Goal: Find specific page/section: Find specific page/section

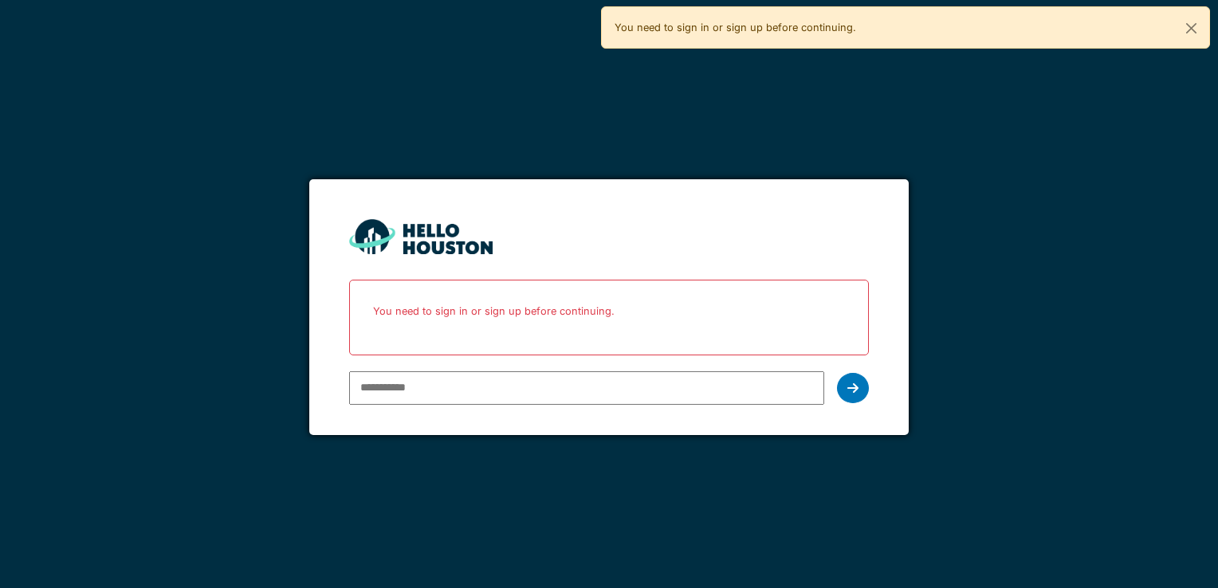
click at [494, 384] on input "email" at bounding box center [586, 387] width 474 height 33
type input "**********"
click at [858, 383] on div at bounding box center [853, 388] width 32 height 30
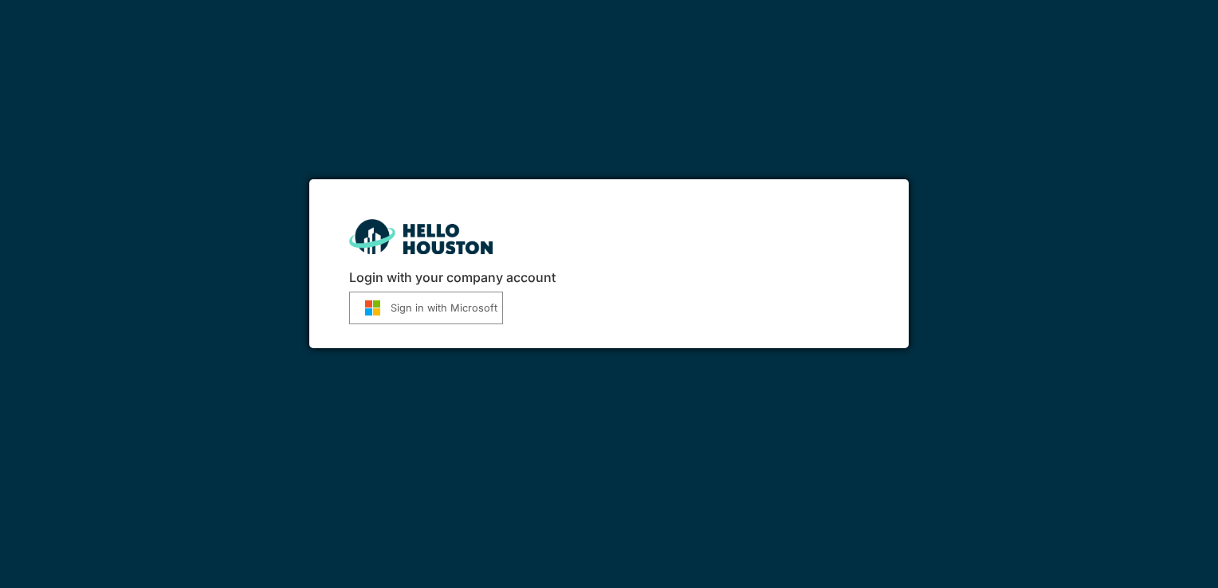
click at [430, 307] on button "Sign in with Microsoft" at bounding box center [426, 308] width 154 height 33
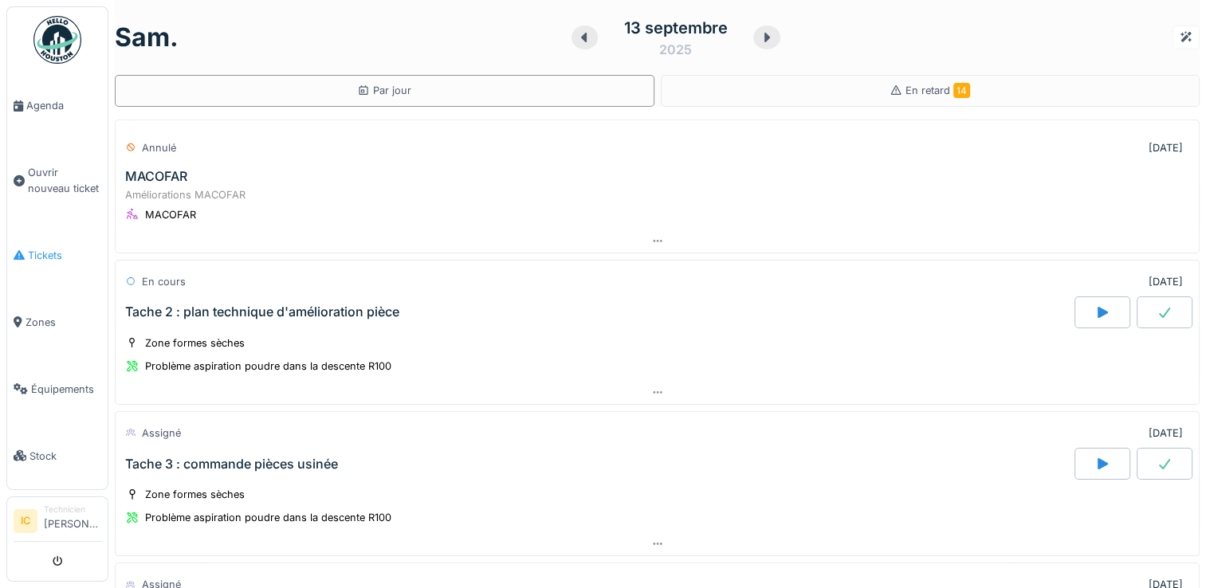
click at [53, 250] on span "Tickets" at bounding box center [64, 255] width 73 height 15
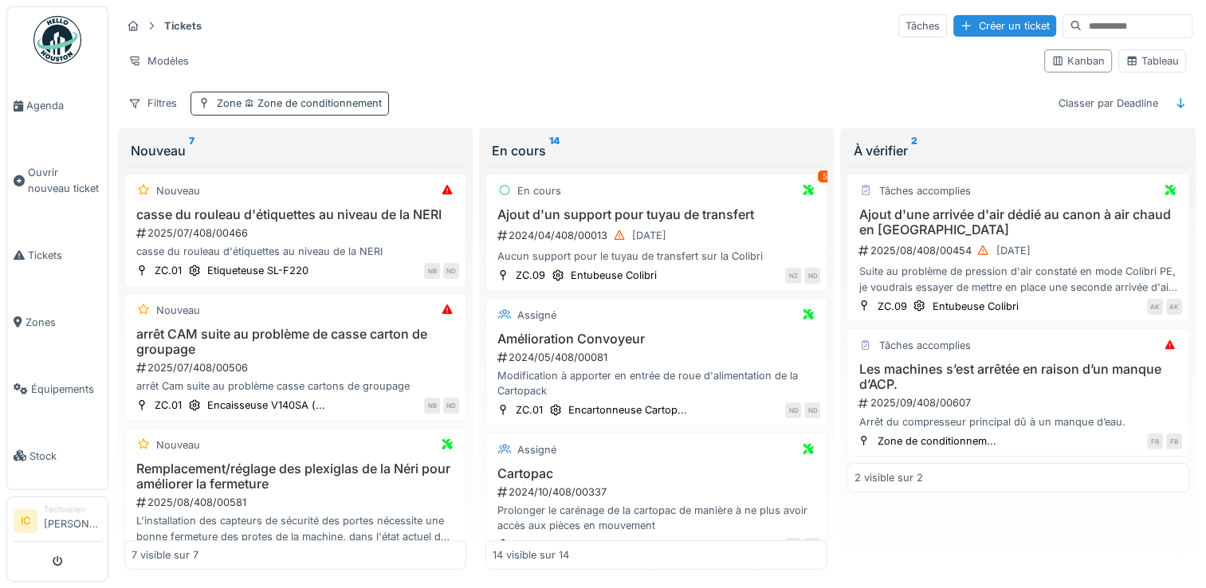
click at [286, 106] on span "Zone de conditionnement" at bounding box center [312, 103] width 140 height 12
click at [516, 25] on div "Tickets Tâches Créer un ticket" at bounding box center [656, 26] width 1071 height 26
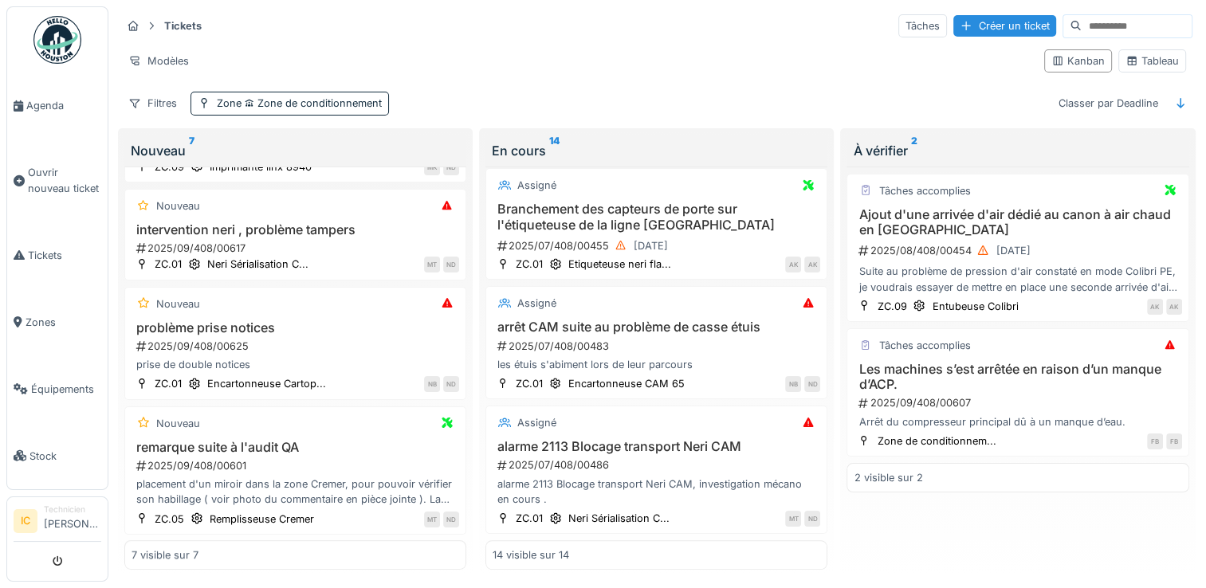
scroll to position [1452, 0]
click at [46, 108] on span "Agenda" at bounding box center [63, 105] width 75 height 15
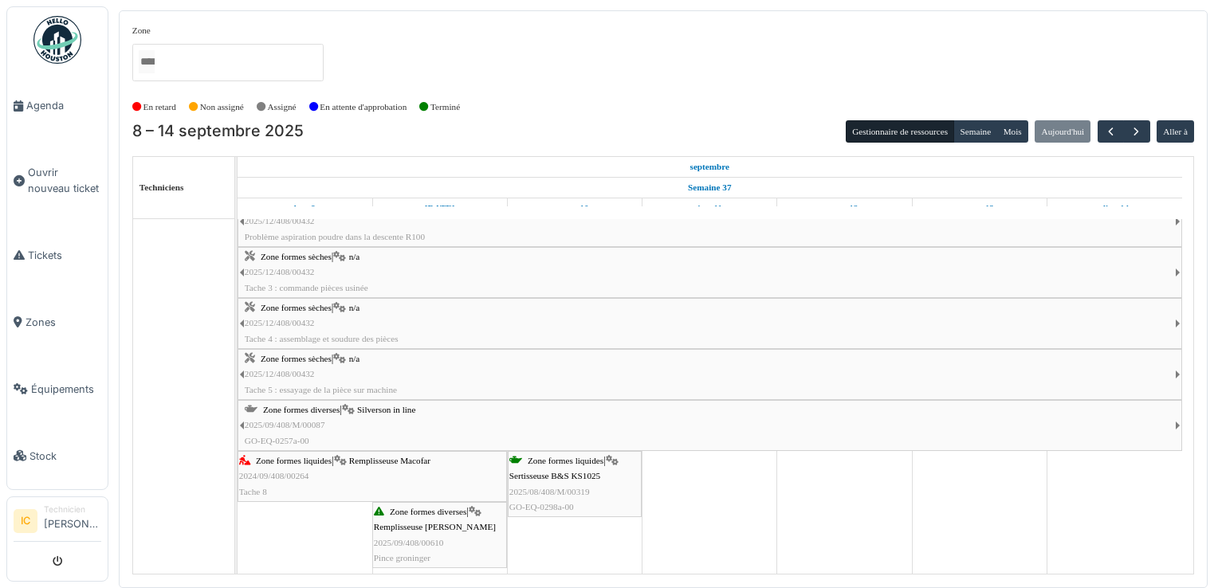
scroll to position [74, 0]
click at [425, 533] on div "Zone formes diverses | Remplisseuse Groninger 2025/09/408/00610 Pince groninger" at bounding box center [440, 535] width 132 height 61
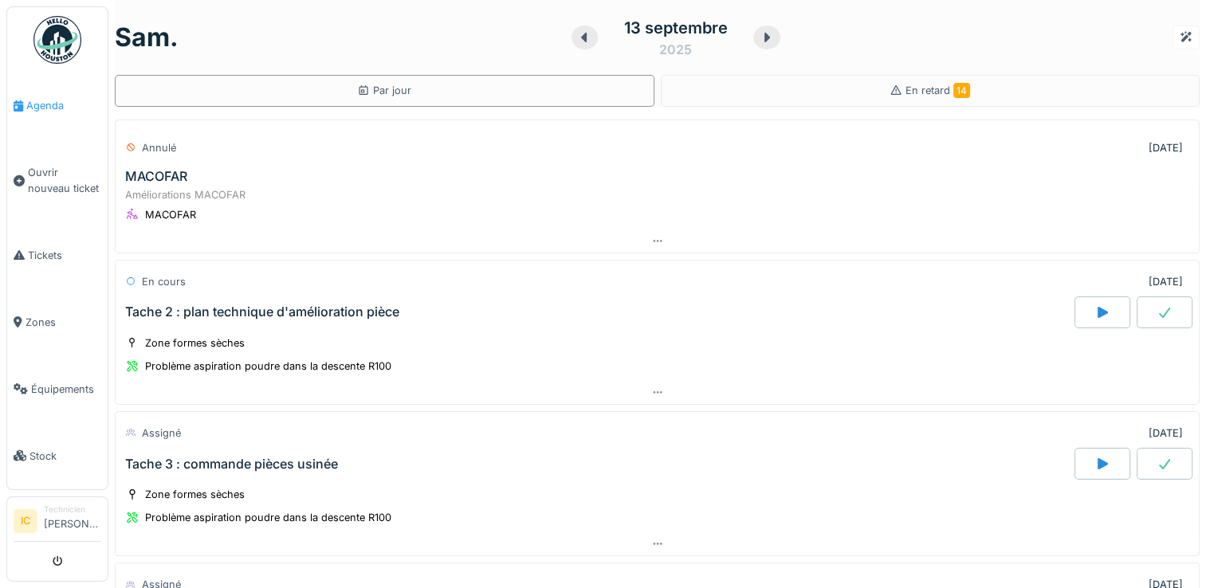
click at [51, 94] on link "Agenda" at bounding box center [57, 106] width 100 height 67
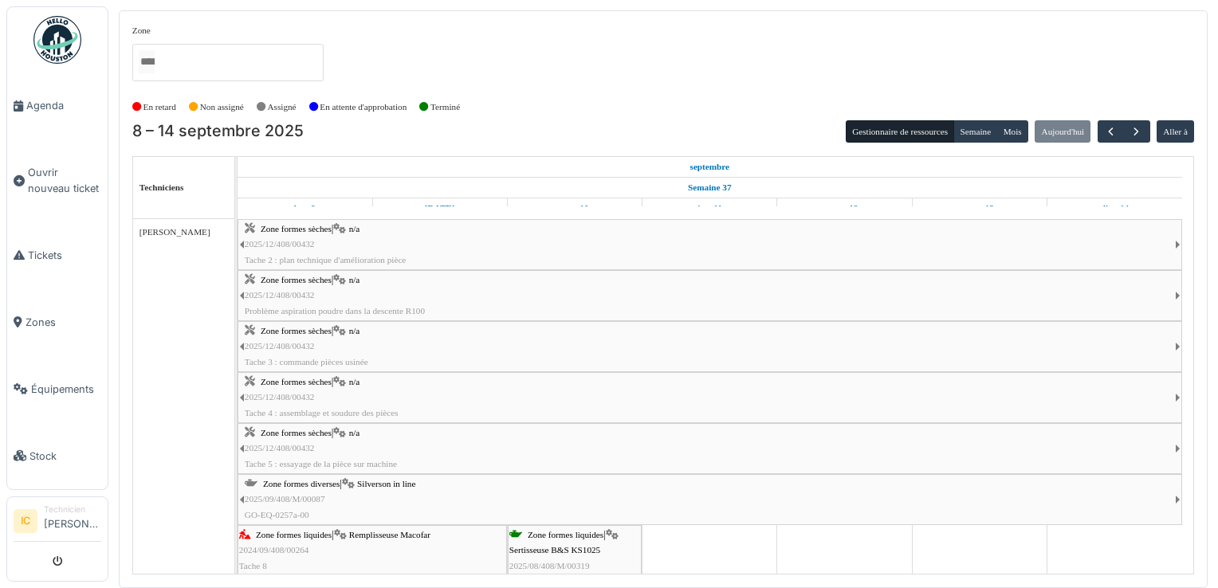
click at [701, 273] on div "Zone formes sèches | n/a 2025/12/408/00432 Problème aspiration poudre dans la d…" at bounding box center [710, 296] width 930 height 46
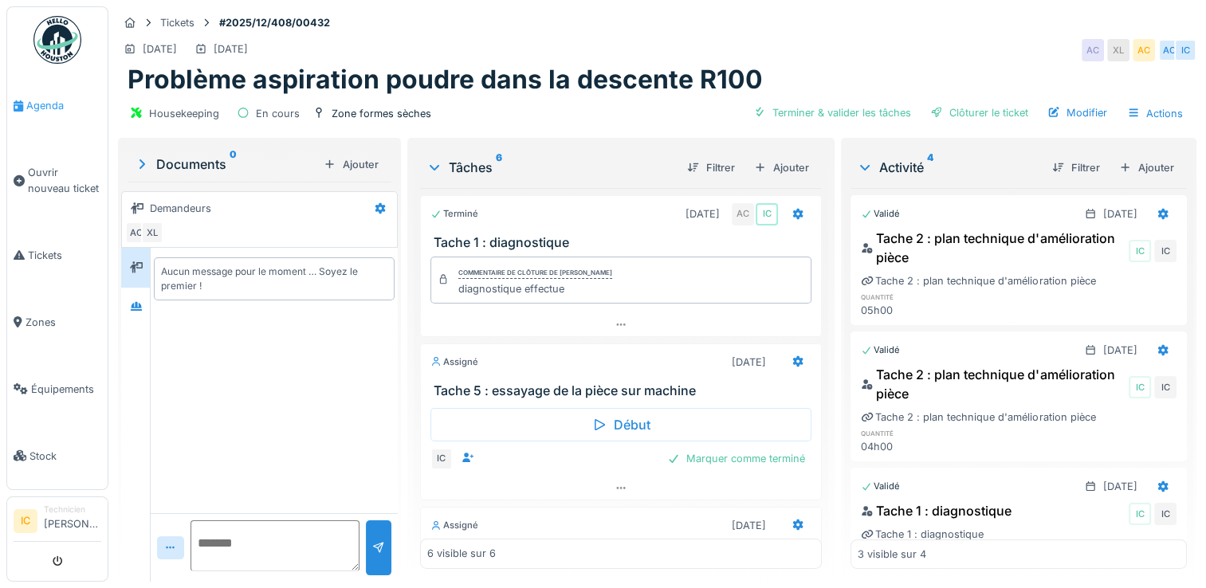
click at [35, 104] on span "Agenda" at bounding box center [63, 105] width 75 height 15
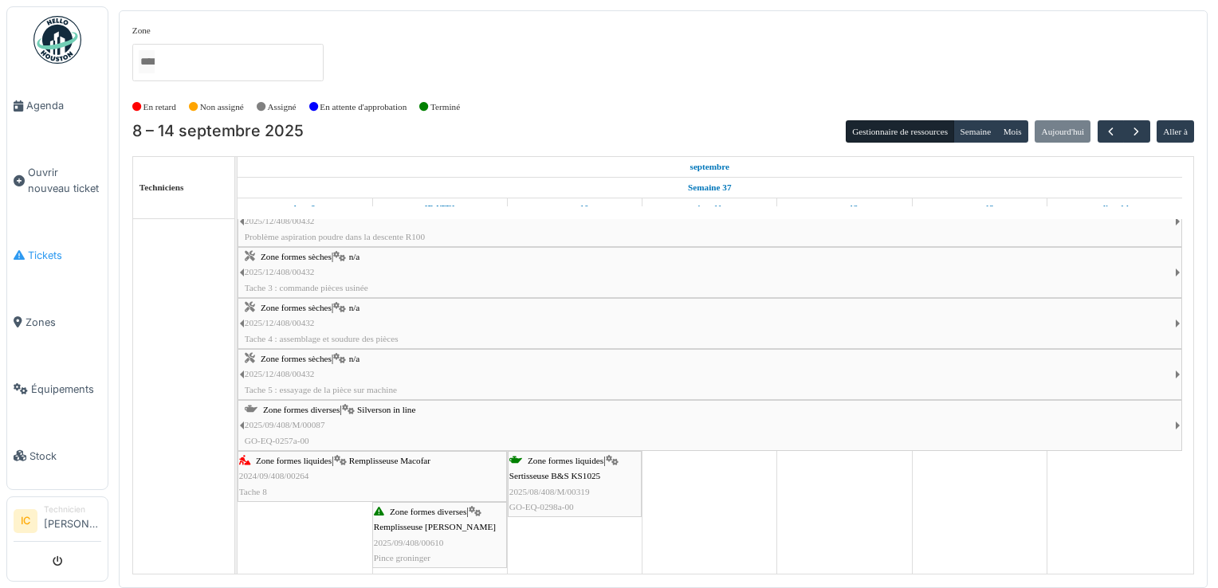
click at [29, 250] on span "Tickets" at bounding box center [64, 255] width 73 height 15
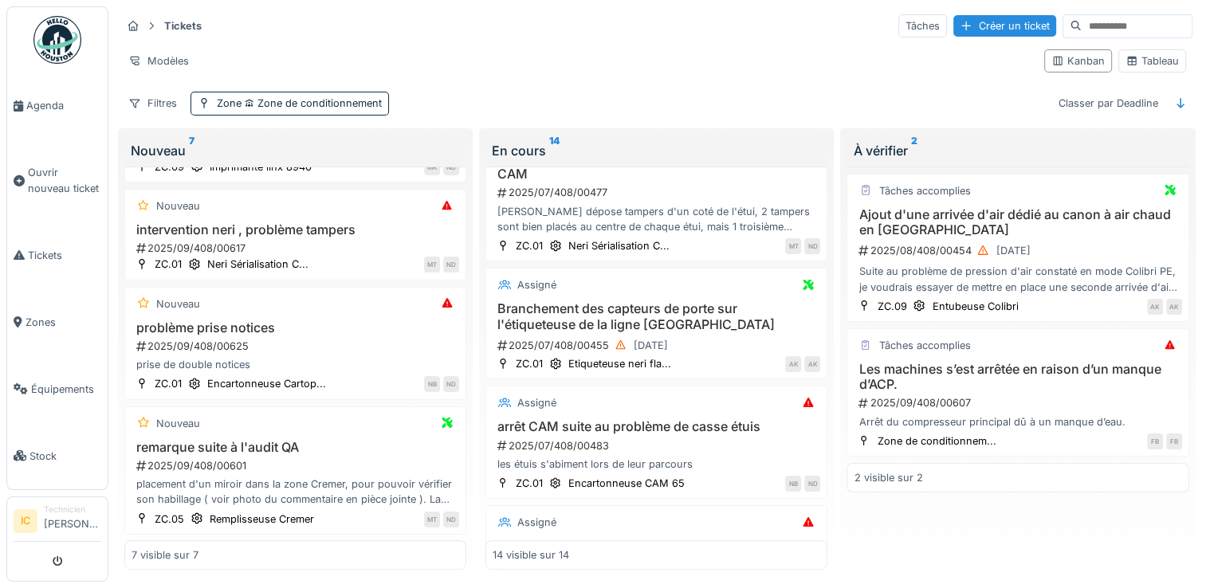
scroll to position [1397, 0]
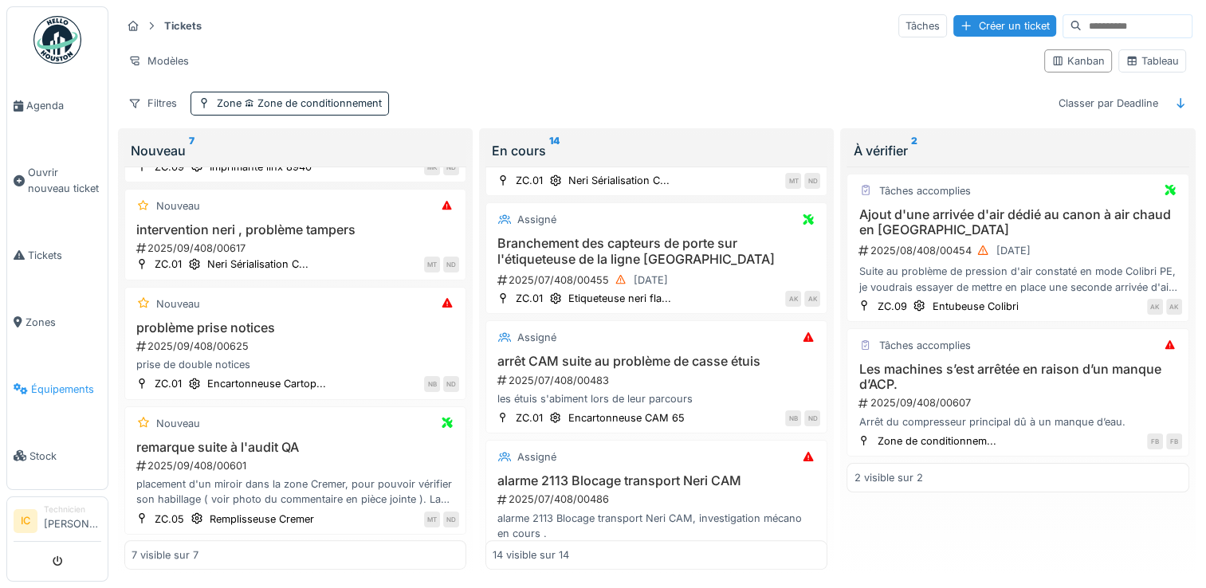
click at [43, 382] on span "Équipements" at bounding box center [66, 389] width 70 height 15
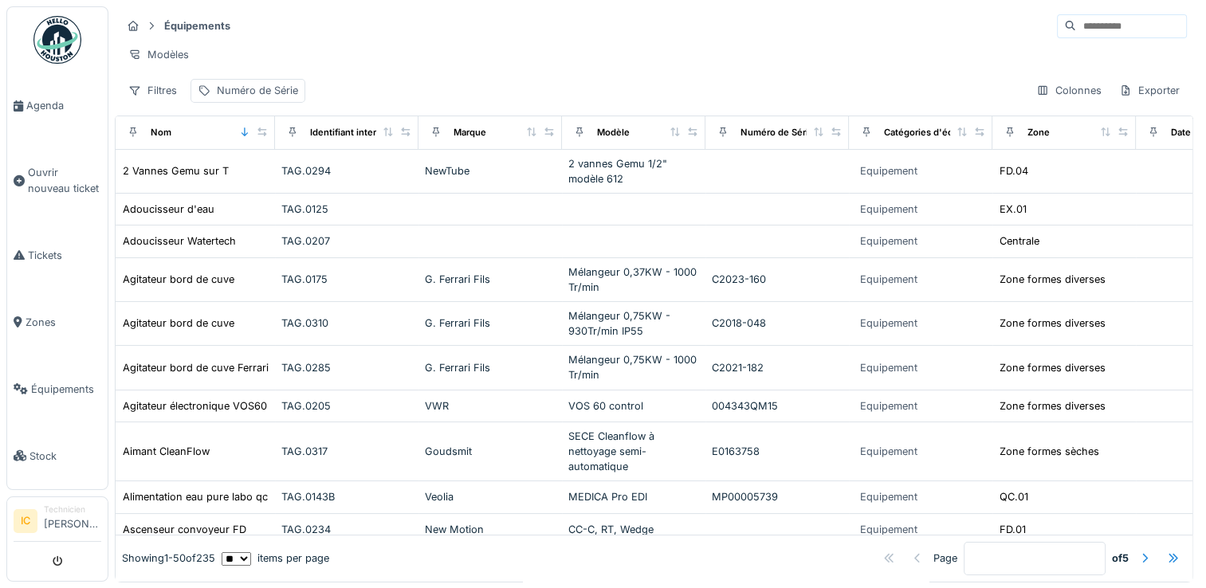
click at [1076, 26] on input at bounding box center [1131, 26] width 110 height 22
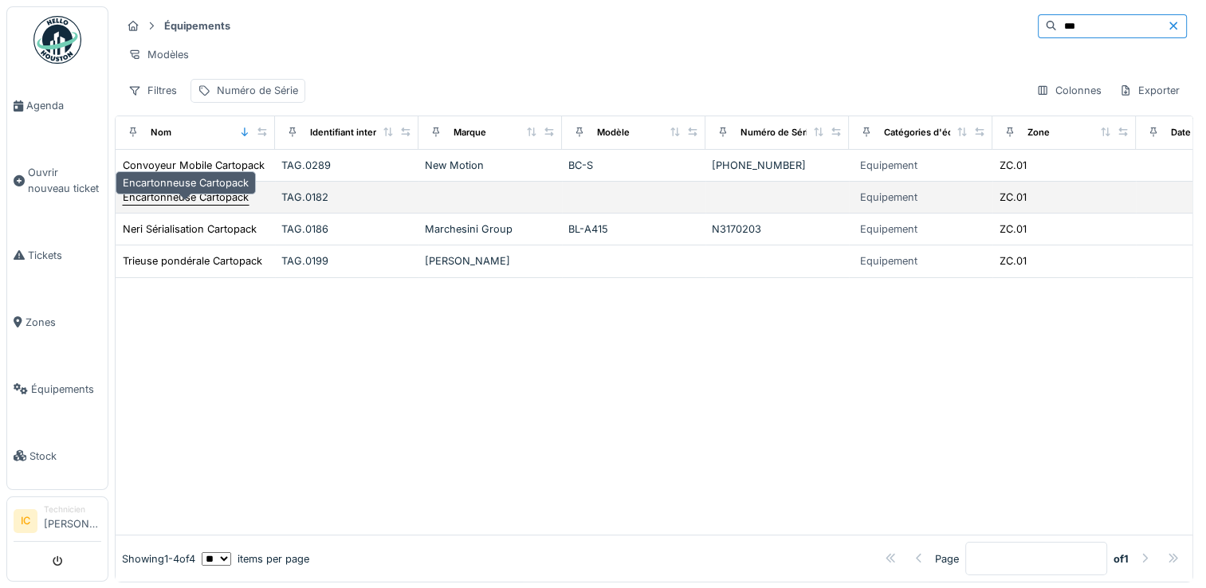
type input "***"
click at [169, 205] on div "Encartonneuse Cartopack" at bounding box center [186, 197] width 126 height 15
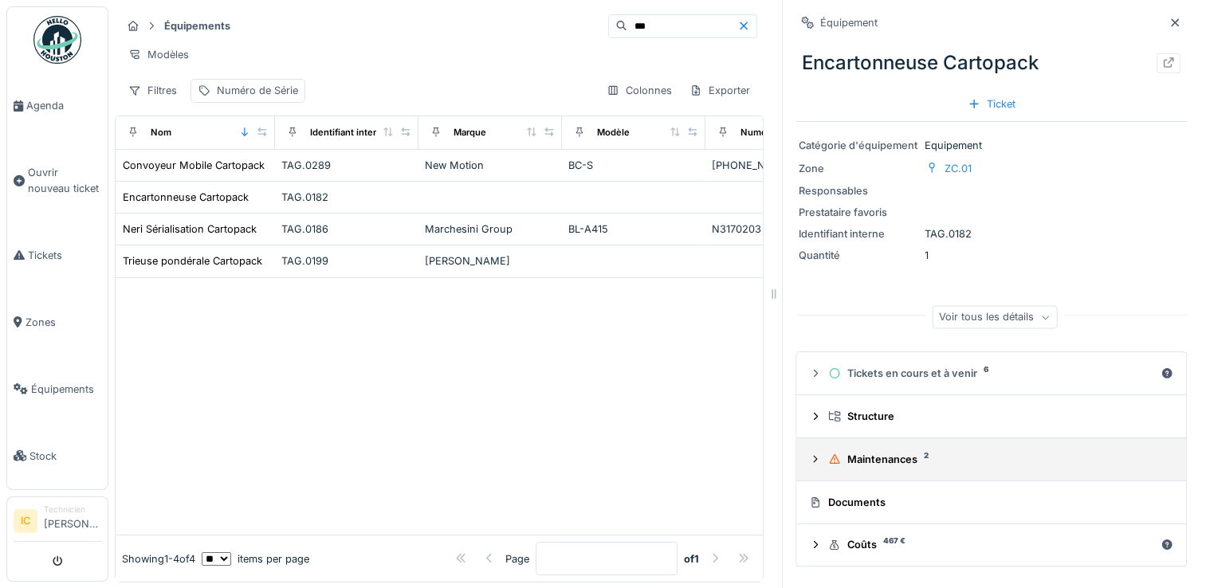
click at [839, 468] on summary "Maintenances 2" at bounding box center [991, 459] width 377 height 29
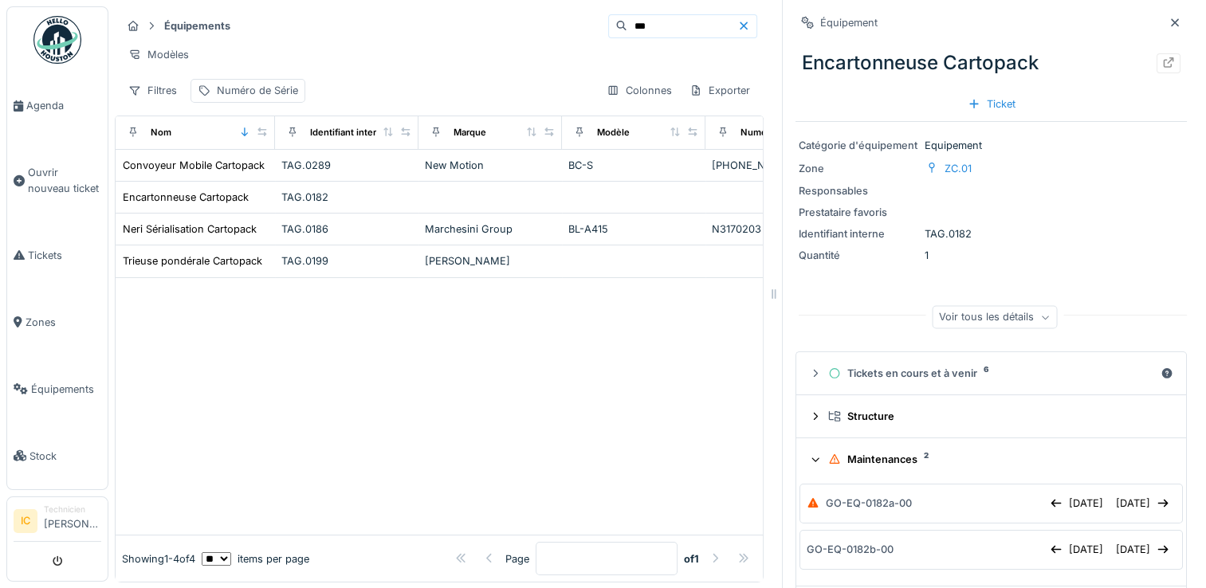
click at [1016, 325] on div "Voir tous les détails" at bounding box center [994, 317] width 125 height 23
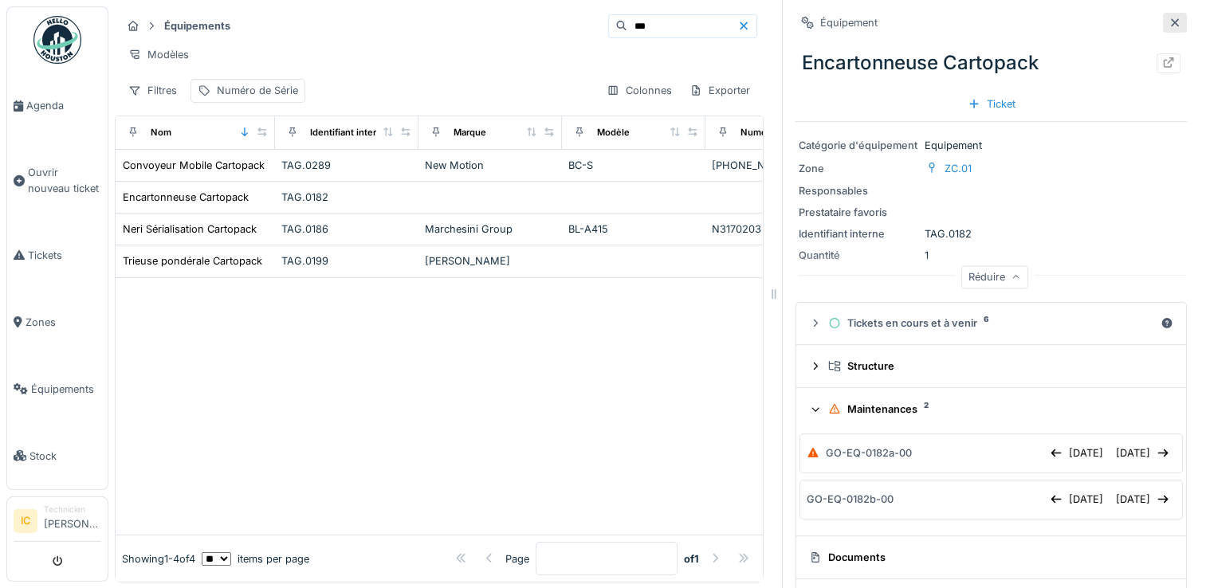
click at [1169, 22] on icon at bounding box center [1175, 23] width 13 height 10
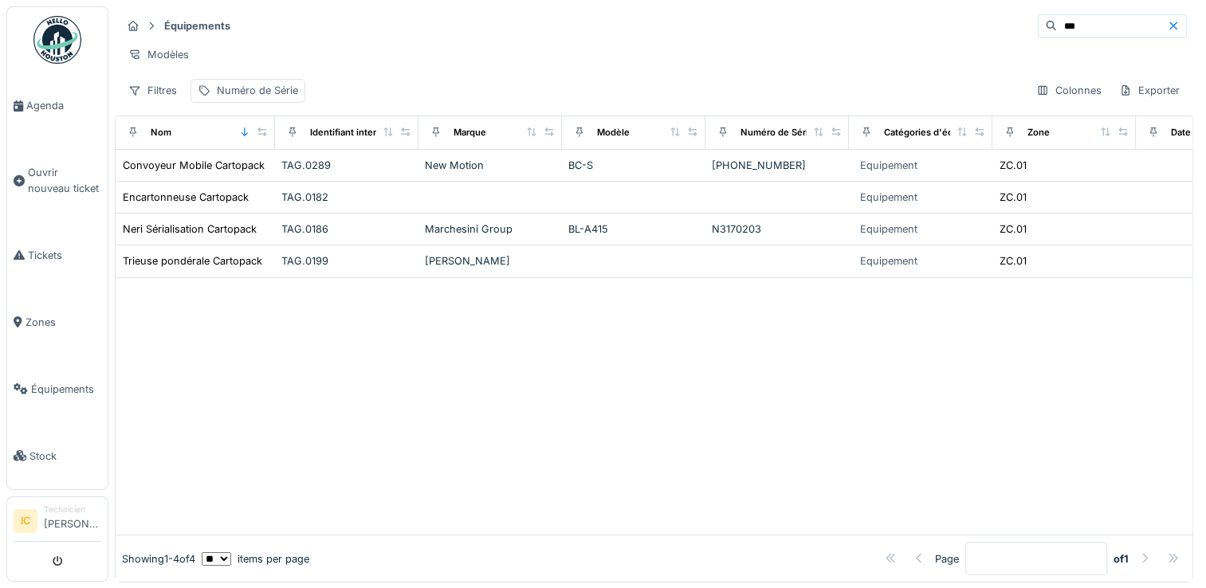
click at [1167, 29] on icon at bounding box center [1173, 26] width 13 height 10
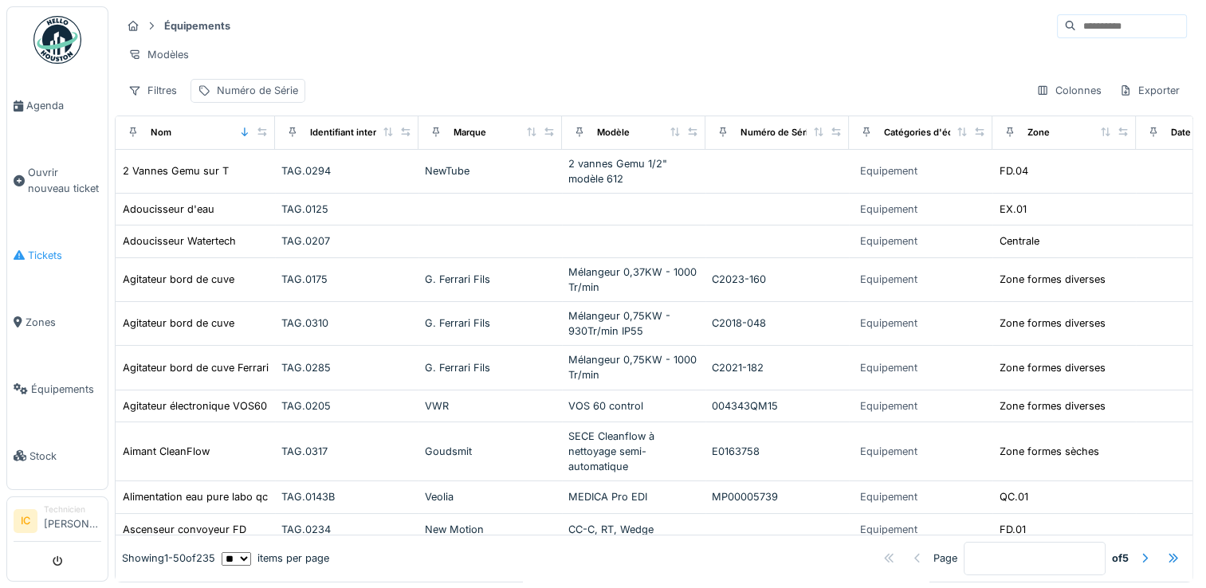
click at [70, 259] on link "Tickets" at bounding box center [57, 255] width 100 height 67
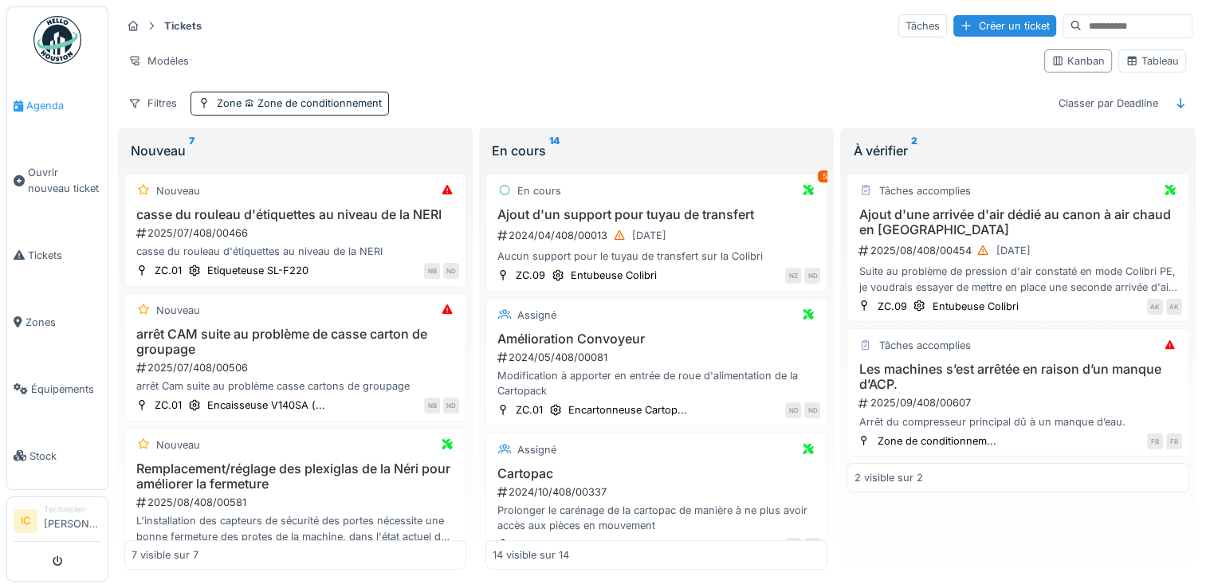
click at [45, 104] on span "Agenda" at bounding box center [63, 105] width 75 height 15
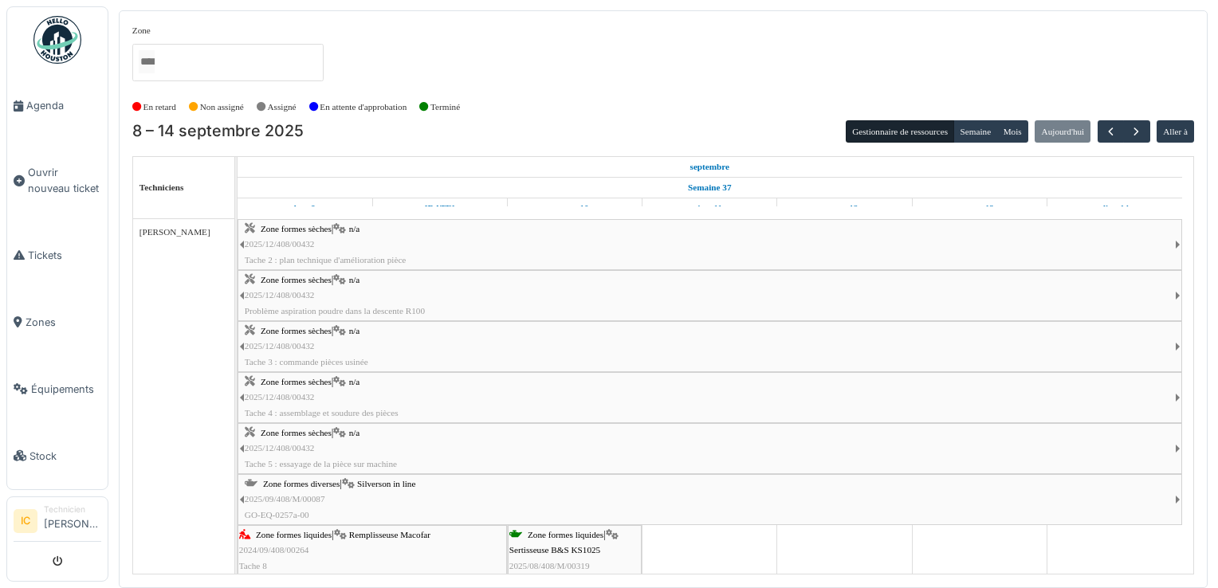
click at [235, 57] on div at bounding box center [227, 62] width 191 height 37
click at [533, 96] on div "En retard Non assigné [GEOGRAPHIC_DATA] En attente d'approbation Terminé" at bounding box center [663, 107] width 1062 height 26
